Goal: Obtain resource: Download file/media

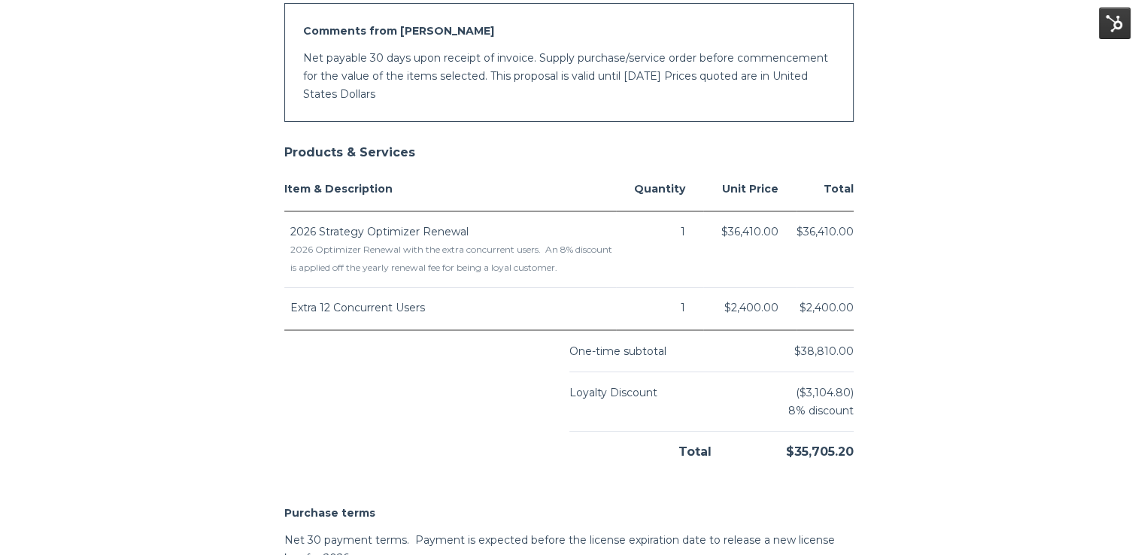
click at [804, 349] on span "$38,810.00" at bounding box center [823, 351] width 59 height 14
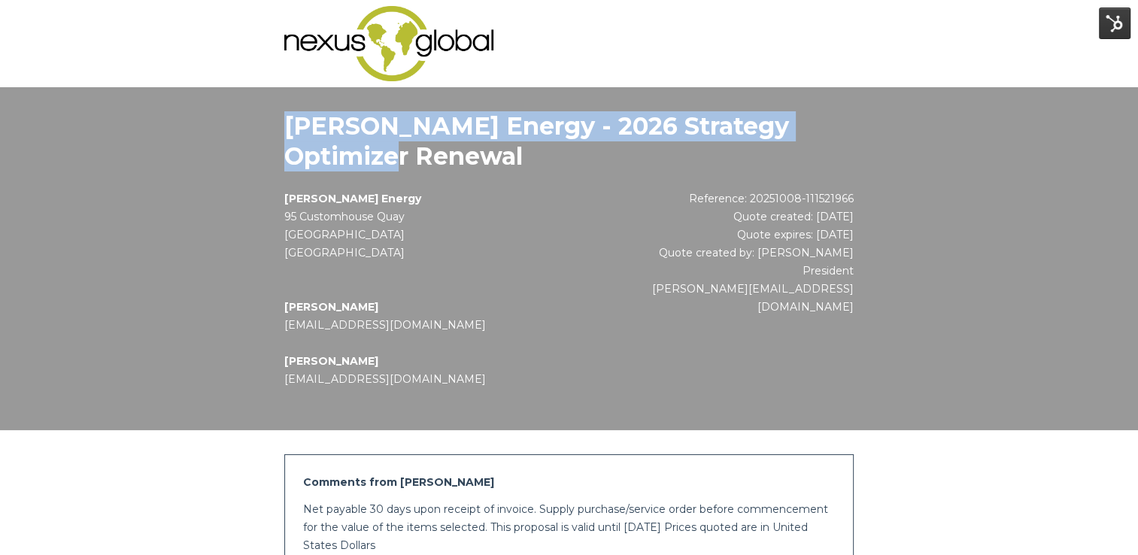
drag, startPoint x: 288, startPoint y: 126, endPoint x: 409, endPoint y: 158, distance: 125.3
click at [409, 158] on h1 "[PERSON_NAME] Energy - 2026 Strategy Optimizer Renewal" at bounding box center [568, 141] width 569 height 60
drag, startPoint x: 409, startPoint y: 158, endPoint x: 373, endPoint y: 149, distance: 37.2
copy h1 "[PERSON_NAME] Energy - 2026 Strategy Optimizer Renewal"
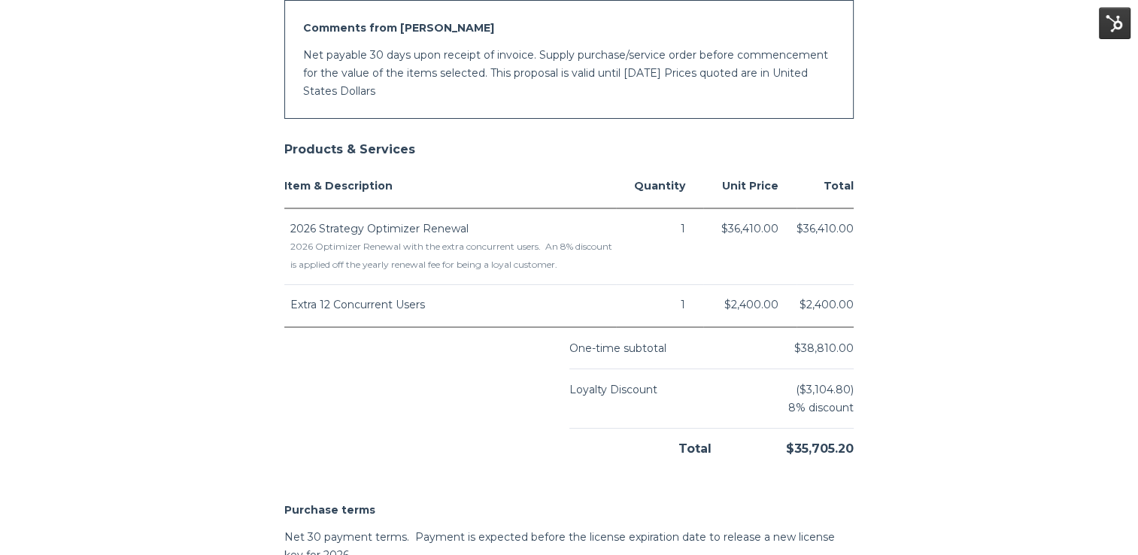
scroll to position [451, 0]
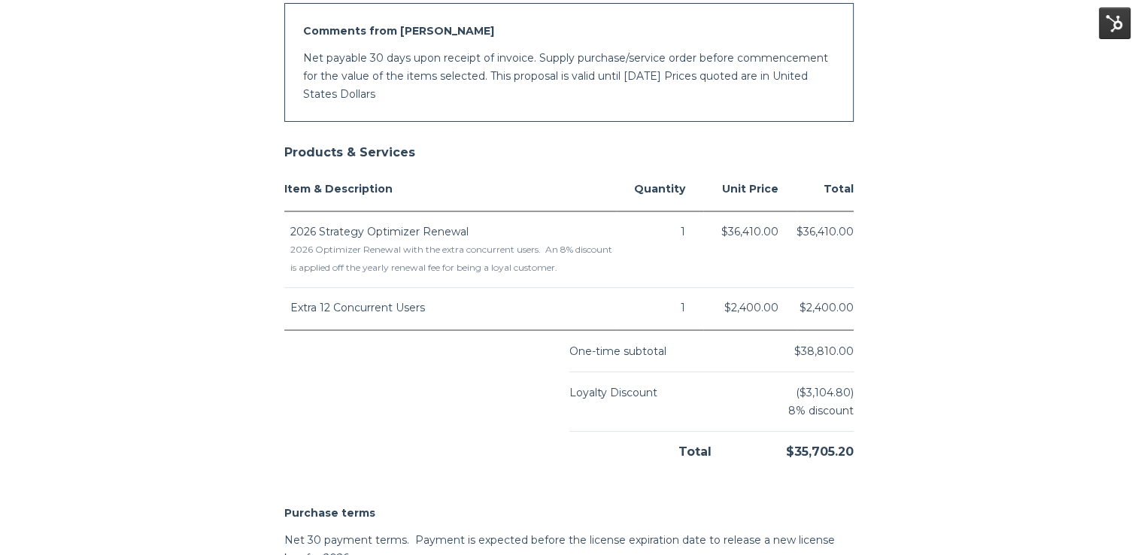
click at [290, 307] on span "Extra 12 Concurrent Users" at bounding box center [357, 308] width 135 height 14
drag, startPoint x: 292, startPoint y: 311, endPoint x: 433, endPoint y: 314, distance: 141.5
click at [433, 314] on td "Extra 12 Concurrent Users" at bounding box center [450, 309] width 332 height 42
drag, startPoint x: 433, startPoint y: 314, endPoint x: 400, endPoint y: 309, distance: 33.5
copy span "Extra 12 Concurrent Users"
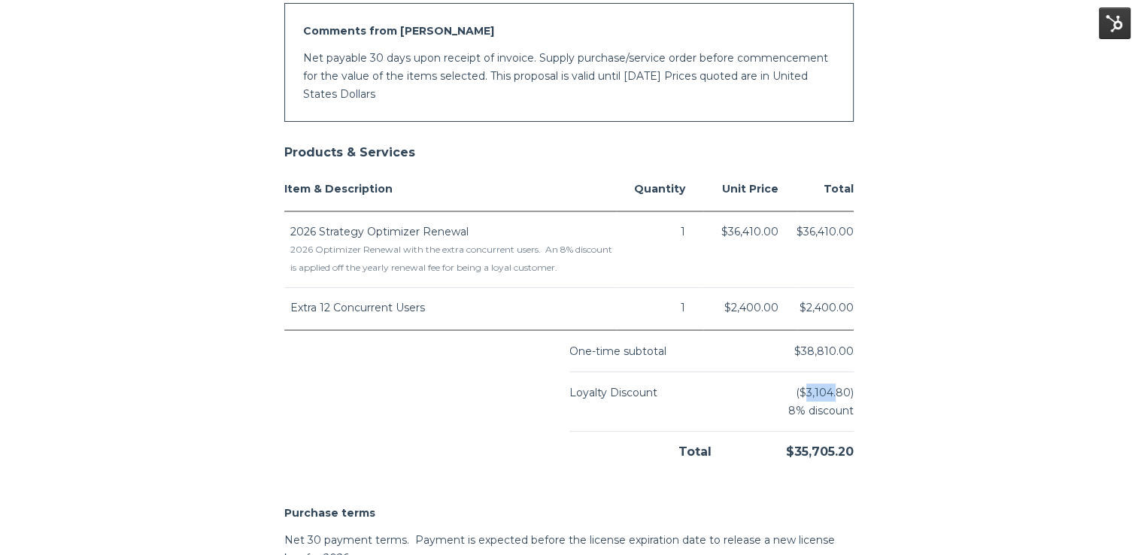
drag, startPoint x: 806, startPoint y: 390, endPoint x: 837, endPoint y: 384, distance: 31.4
click at [837, 384] on span "($3,104.80)" at bounding box center [825, 393] width 58 height 18
drag, startPoint x: 837, startPoint y: 384, endPoint x: 924, endPoint y: 398, distance: 87.7
click at [924, 398] on body "[PERSON_NAME] Energy - 2026 Strategy Optimizer Renewal [PERSON_NAME] Energy [ST…" at bounding box center [569, 235] width 1138 height 1373
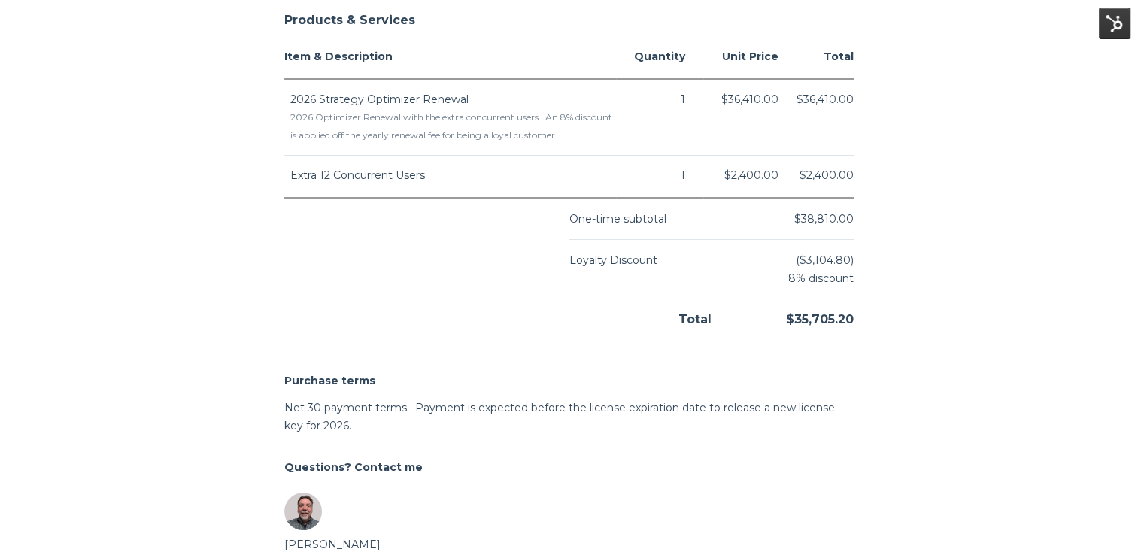
scroll to position [366, 0]
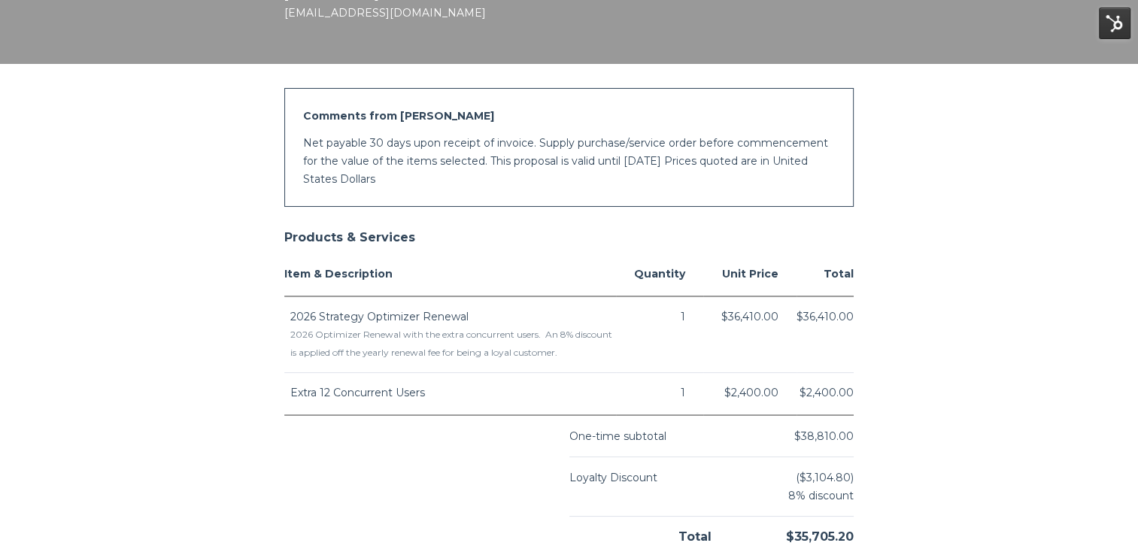
drag, startPoint x: 304, startPoint y: 139, endPoint x: 427, endPoint y: 180, distance: 129.9
click at [427, 180] on p "Net payable 30 days upon receipt of invoice. Supply purchase/service order befo…" at bounding box center [569, 161] width 532 height 54
drag, startPoint x: 427, startPoint y: 180, endPoint x: 389, endPoint y: 164, distance: 41.5
copy p "Net payable 30 days upon receipt of invoice. Supply purchase/service order befo…"
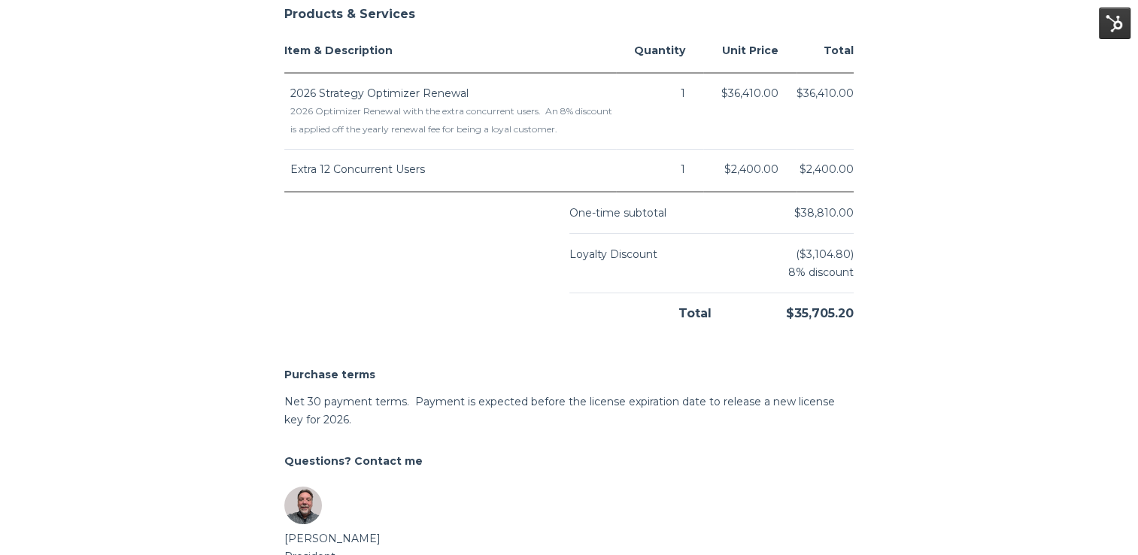
scroll to position [592, 0]
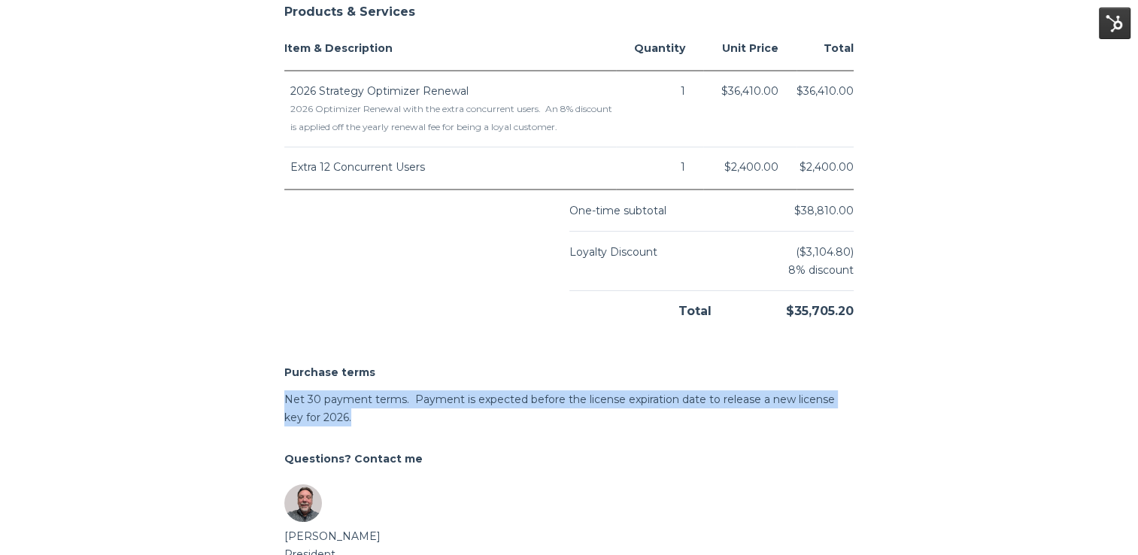
drag, startPoint x: 288, startPoint y: 399, endPoint x: 338, endPoint y: 415, distance: 53.0
click at [338, 415] on p "Net 30 payment terms. Payment is expected before the license expiration date to…" at bounding box center [568, 408] width 569 height 36
drag, startPoint x: 338, startPoint y: 415, endPoint x: 320, endPoint y: 409, distance: 19.0
copy p "Net 30 payment terms. Payment is expected before the license expiration date to…"
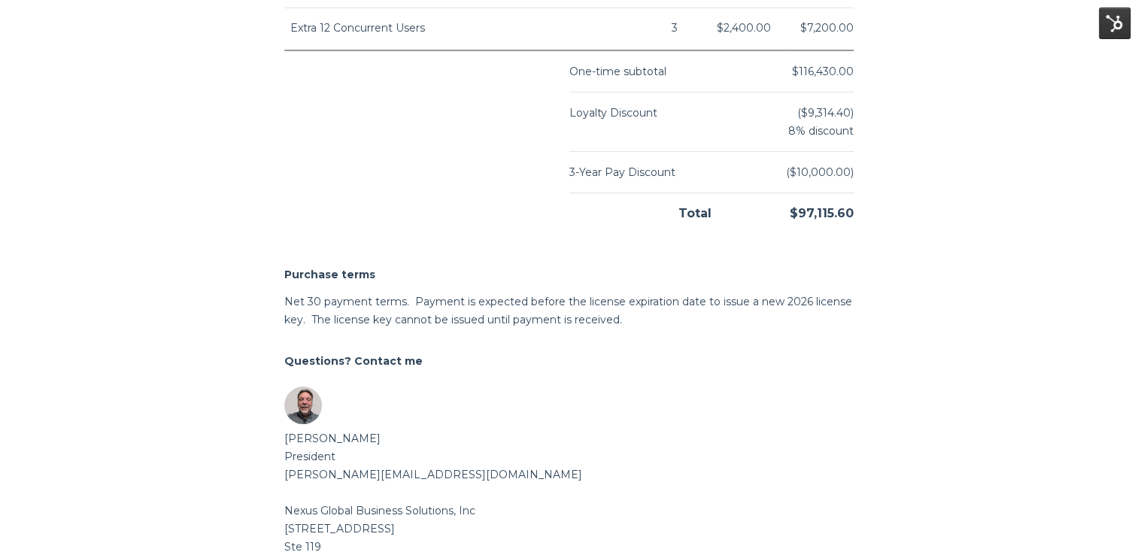
scroll to position [811, 0]
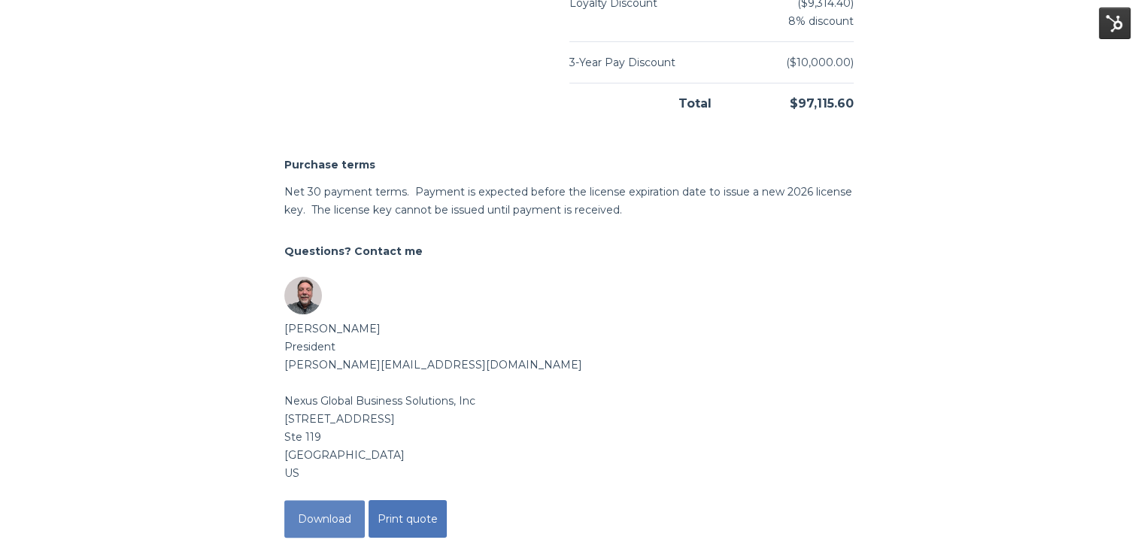
click at [316, 503] on button "Download" at bounding box center [324, 519] width 80 height 38
